Goal: Transaction & Acquisition: Purchase product/service

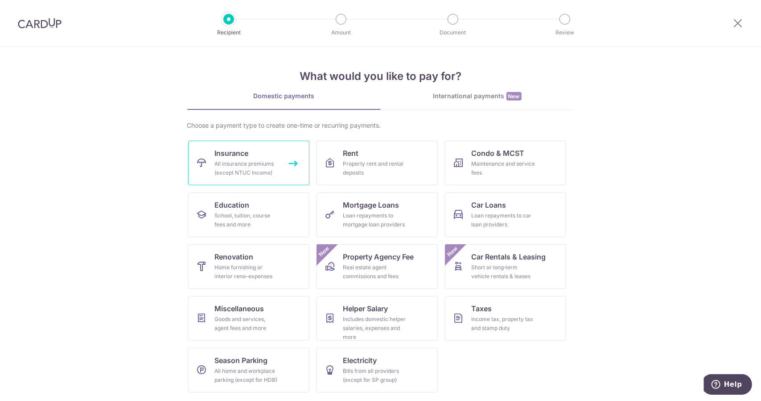
click at [248, 166] on div "All insurance premiums (except NTUC Income)" at bounding box center [247, 168] width 64 height 18
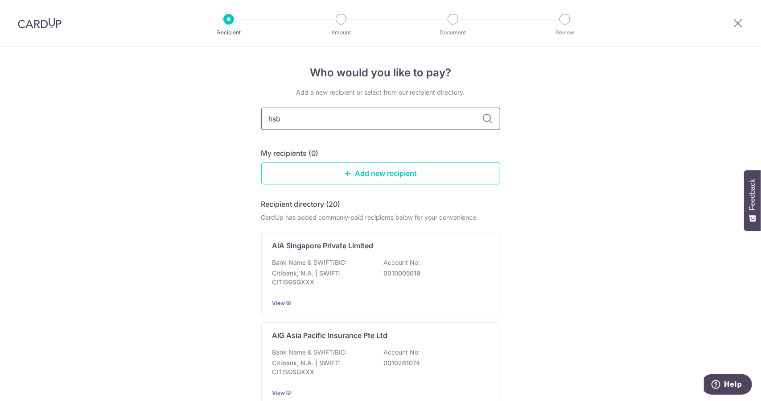
type input "hsbc"
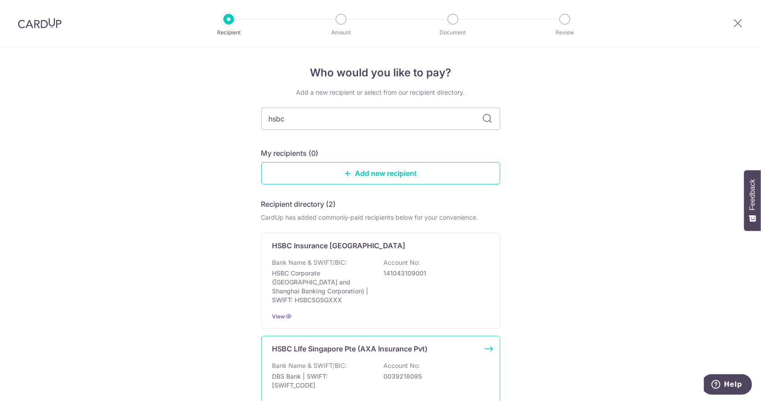
click at [356, 343] on p "HSBC LIfe Singapore Pte (AXA Insurance Pvt)" at bounding box center [351, 348] width 156 height 11
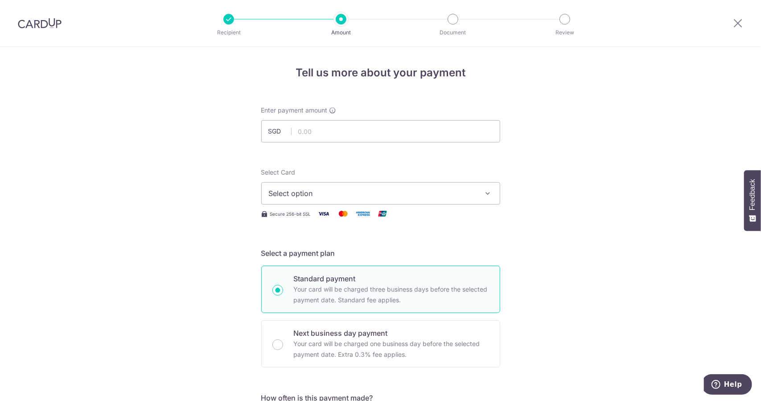
click at [440, 199] on button "Select option" at bounding box center [380, 193] width 239 height 22
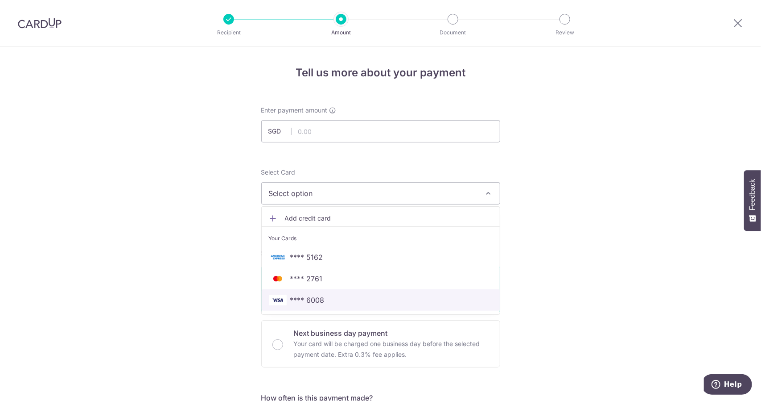
click at [408, 296] on span "**** 6008" at bounding box center [381, 299] width 224 height 11
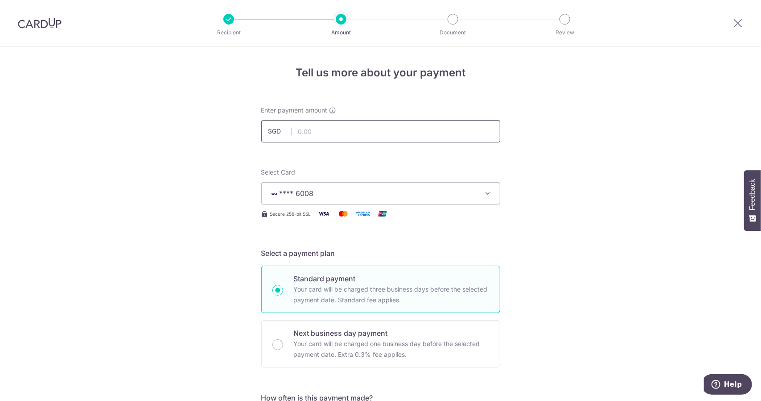
click at [400, 136] on input "text" at bounding box center [380, 131] width 239 height 22
type input "2,107.29"
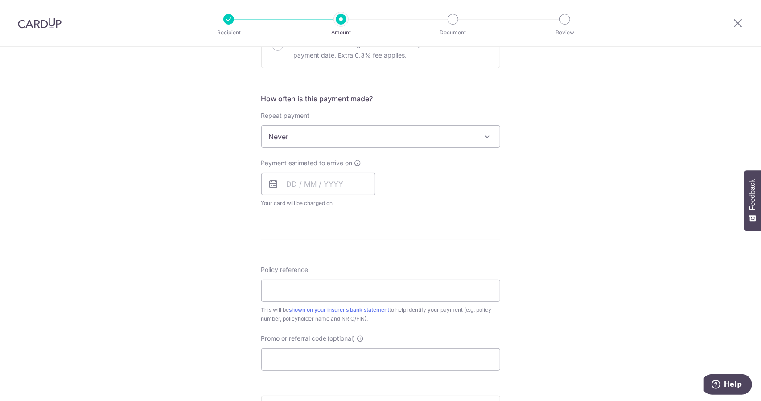
scroll to position [312, 0]
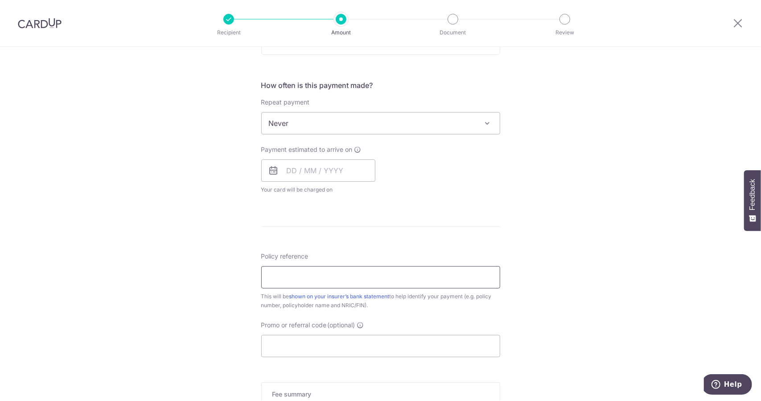
click at [347, 273] on input "Policy reference" at bounding box center [380, 277] width 239 height 22
paste input "102-2787962"
type input "102-2787962"
click at [321, 172] on input "text" at bounding box center [318, 170] width 114 height 22
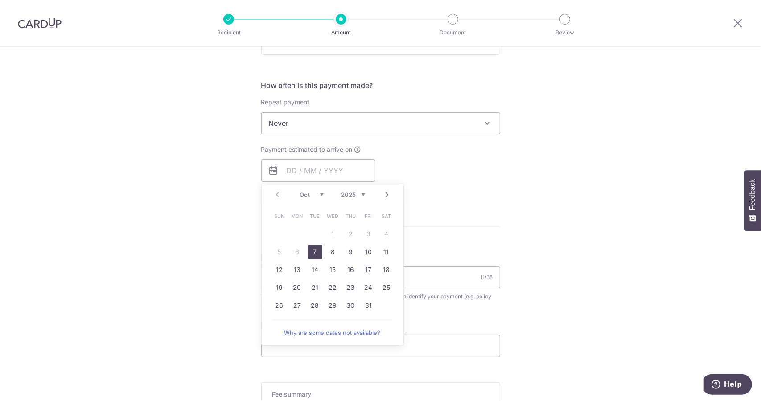
drag, startPoint x: 316, startPoint y: 254, endPoint x: 593, endPoint y: 236, distance: 277.6
click at [316, 254] on link "7" at bounding box center [315, 251] width 14 height 14
type input "[DATE]"
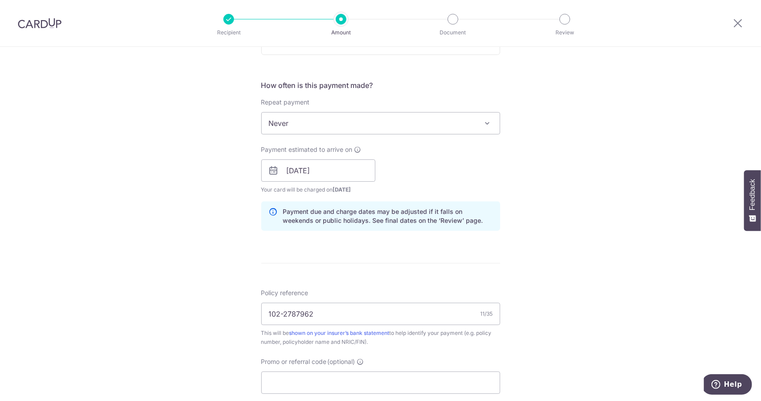
click at [598, 235] on div "Tell us more about your payment Enter payment amount SGD 2,107.29 2107.29 Selec…" at bounding box center [380, 157] width 761 height 844
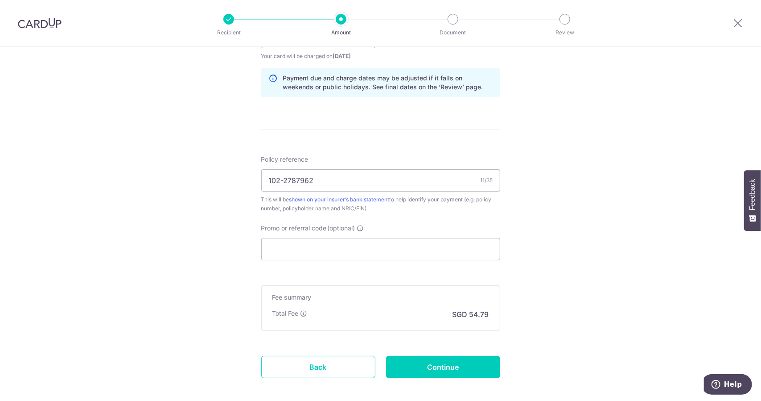
scroll to position [446, 0]
click at [423, 249] on input "Promo or referral code (optional)" at bounding box center [380, 248] width 239 height 22
paste input "OFF225"
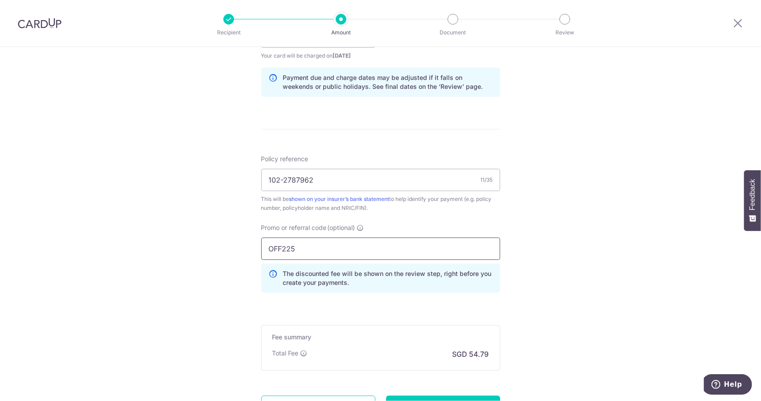
type input "OFF225"
click at [550, 280] on div "Tell us more about your payment Enter payment amount SGD 2,107.29 2107.29 Selec…" at bounding box center [380, 43] width 761 height 884
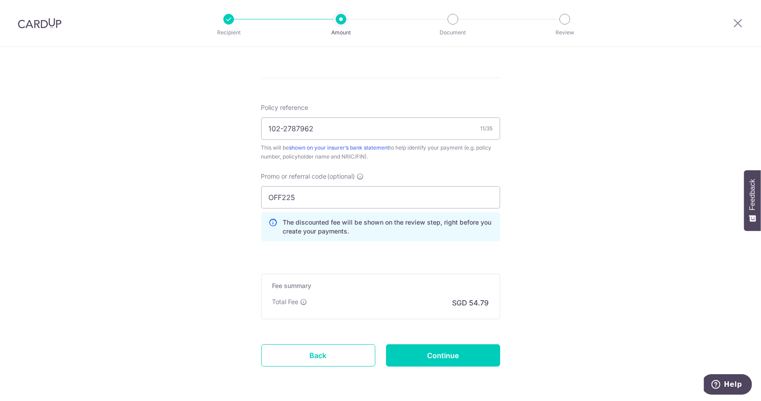
scroll to position [527, 0]
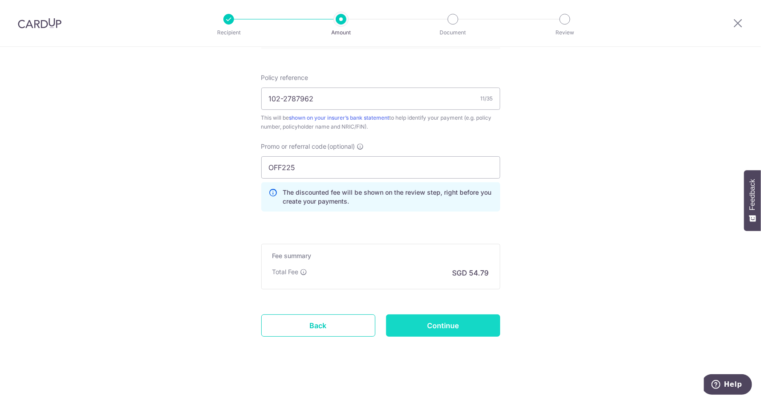
click at [485, 330] on input "Continue" at bounding box center [443, 325] width 114 height 22
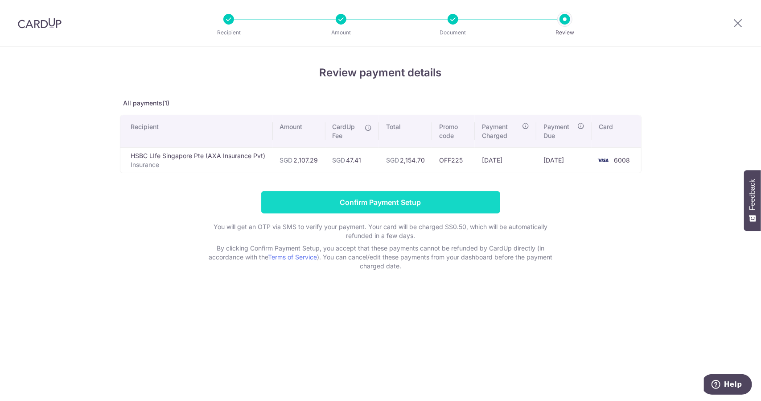
click at [466, 194] on input "Confirm Payment Setup" at bounding box center [380, 202] width 239 height 22
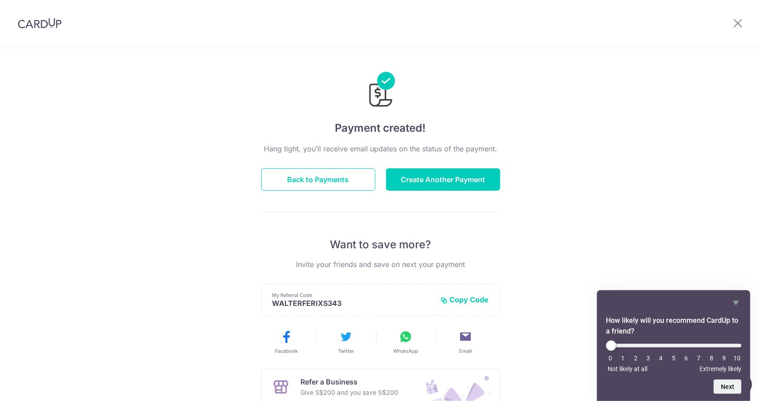
click at [739, 351] on div "0 1 2 3 4 5 6 7 8 9 10 Not likely at all Extremely likely" at bounding box center [674, 356] width 136 height 32
type input "10"
click at [738, 344] on input "range" at bounding box center [674, 345] width 136 height 4
click at [729, 387] on button "Next" at bounding box center [728, 386] width 28 height 14
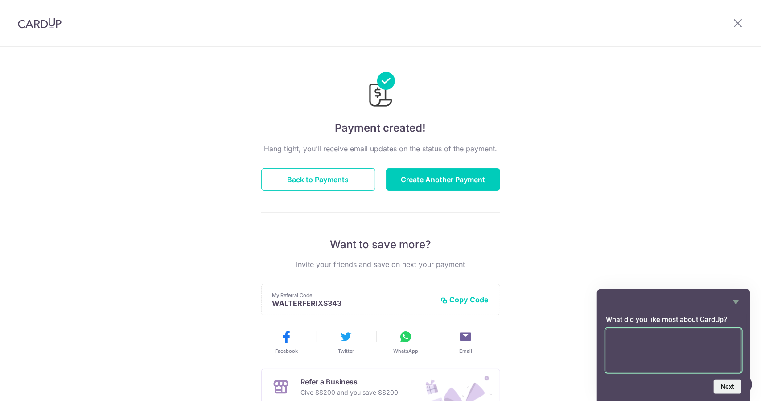
click at [674, 344] on textarea at bounding box center [674, 350] width 136 height 44
type textarea "Earn miles!"
click at [730, 393] on button "Next" at bounding box center [728, 386] width 28 height 14
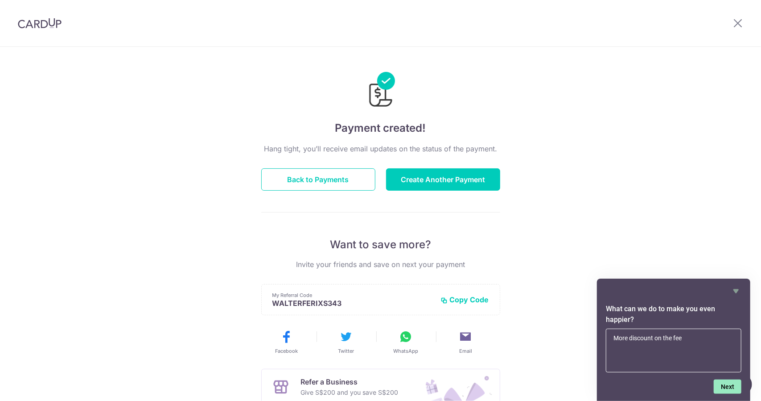
type textarea "More discount on the fee"
click at [721, 386] on button "Next" at bounding box center [728, 386] width 28 height 14
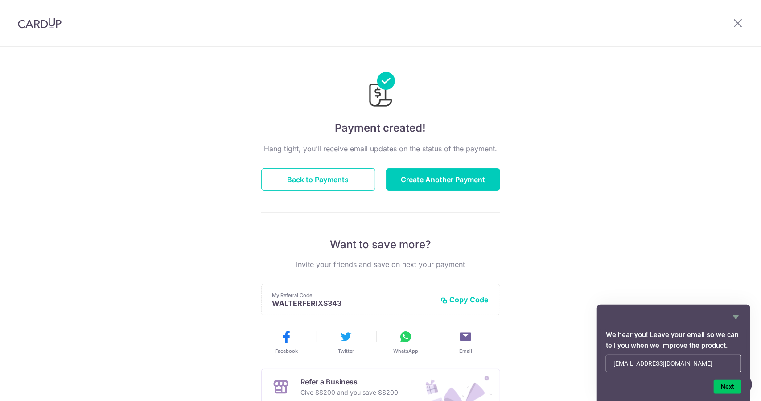
type input "[EMAIL_ADDRESS][DOMAIN_NAME]"
click at [733, 386] on button "Next" at bounding box center [728, 386] width 28 height 14
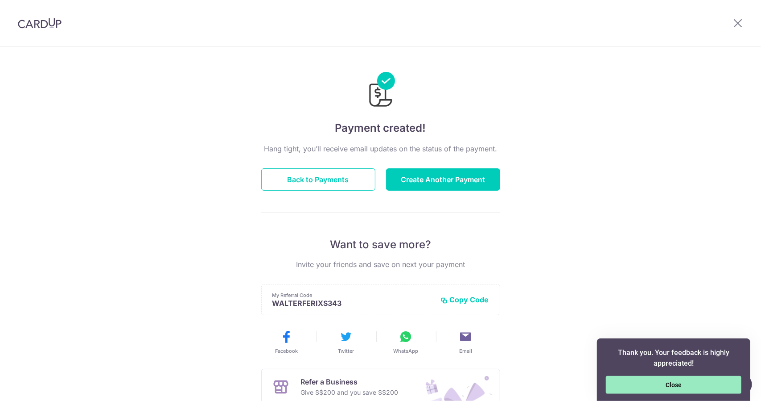
click at [703, 379] on button "Close" at bounding box center [674, 385] width 136 height 18
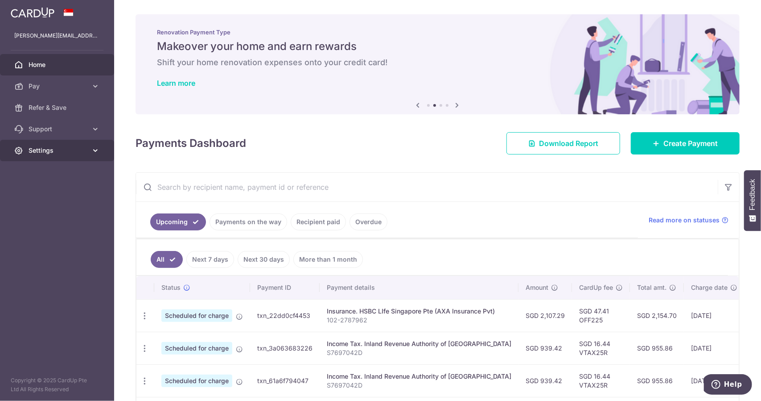
click at [60, 153] on span "Settings" at bounding box center [58, 150] width 59 height 9
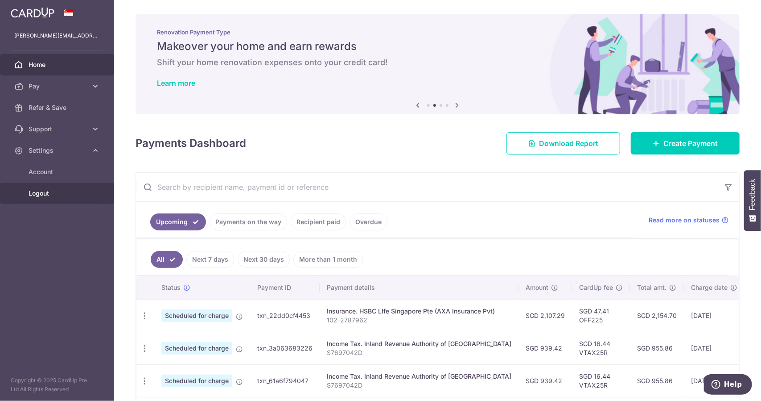
click at [38, 197] on span "Logout" at bounding box center [58, 193] width 59 height 9
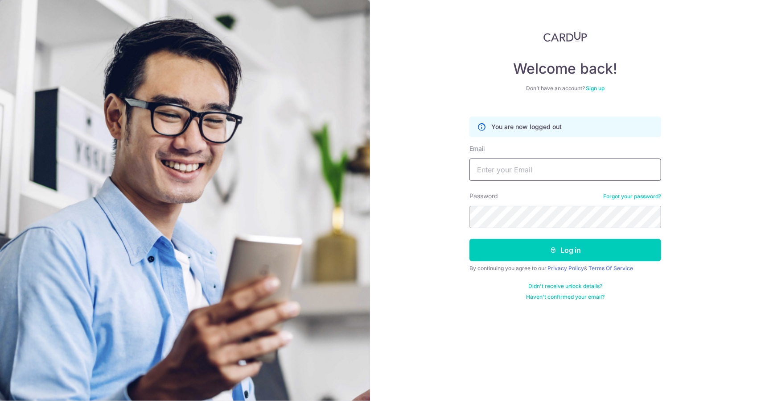
drag, startPoint x: 0, startPoint y: 0, endPoint x: 502, endPoint y: 176, distance: 532.3
click at [502, 176] on input "Email" at bounding box center [566, 169] width 192 height 22
type input "[EMAIL_ADDRESS][DOMAIN_NAME]"
click at [525, 234] on form "You are now logged out Email eileenquek_32@yahoo.com Password Forgot your passw…" at bounding box center [566, 205] width 192 height 190
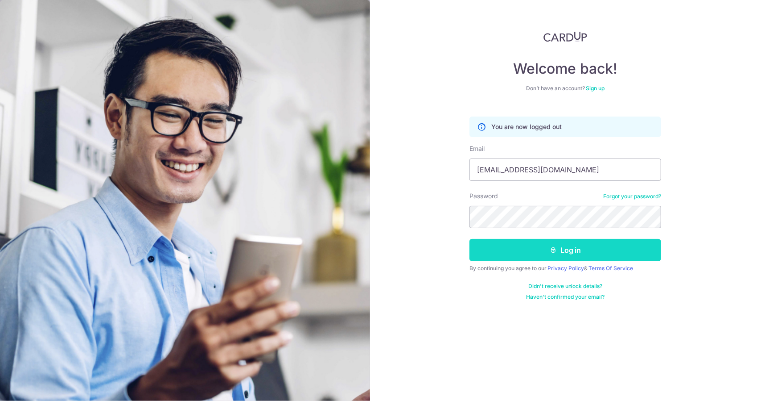
click at [518, 252] on button "Log in" at bounding box center [566, 250] width 192 height 22
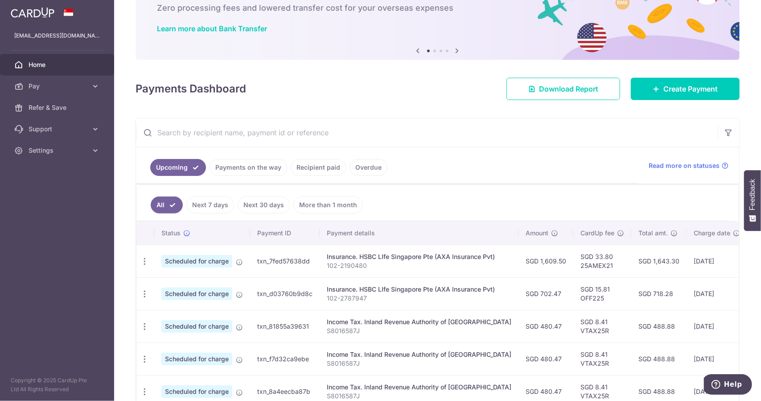
scroll to position [89, 0]
